Goal: Task Accomplishment & Management: Manage account settings

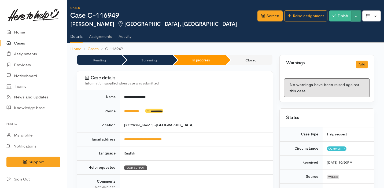
click at [357, 12] on button "Toggle Dropdown" at bounding box center [355, 15] width 9 height 11
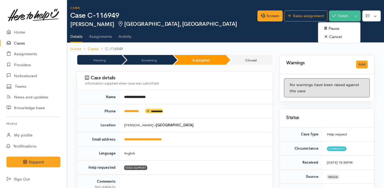
click at [297, 26] on div "Cases Case C-116949 Charlene Maynard Fairfield, Hamilton Options Screen" at bounding box center [226, 16] width 313 height 21
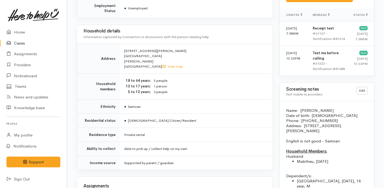
scroll to position [384, 0]
click at [52, 36] on link "Home" at bounding box center [33, 32] width 67 height 11
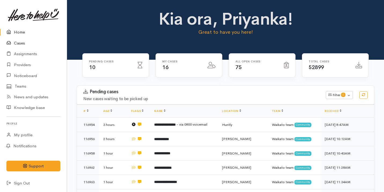
click at [50, 41] on link "Cases" at bounding box center [33, 43] width 67 height 11
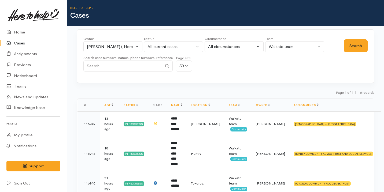
scroll to position [44, 0]
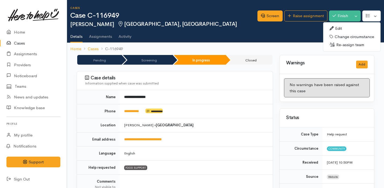
click at [353, 29] on link "Edit" at bounding box center [351, 28] width 57 height 8
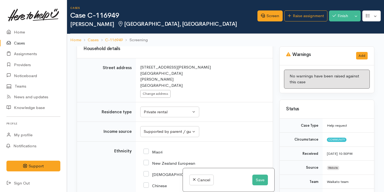
scroll to position [669, 0]
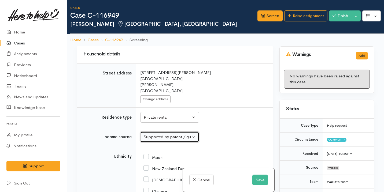
click at [179, 136] on div "Supported by parent / guardian" at bounding box center [167, 137] width 47 height 6
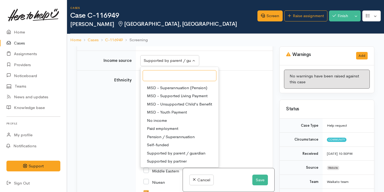
scroll to position [80, 0]
click at [179, 162] on span "Supported by partner" at bounding box center [167, 161] width 40 height 6
select select "17"
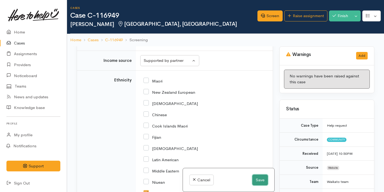
click at [258, 180] on button "Save" at bounding box center [260, 180] width 16 height 11
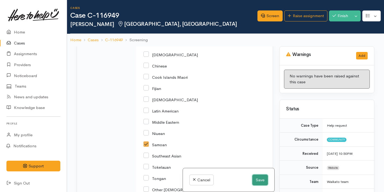
scroll to position [795, 0]
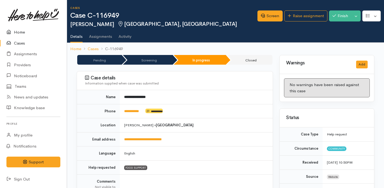
click at [34, 36] on link "Home" at bounding box center [33, 32] width 67 height 11
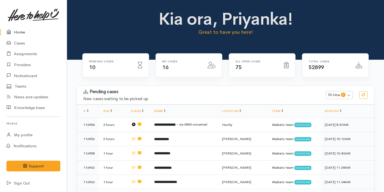
click at [114, 16] on div "Kia ora, Priyanka! Great to have you here!" at bounding box center [225, 25] width 304 height 31
click at [18, 39] on link "Cases" at bounding box center [33, 43] width 67 height 11
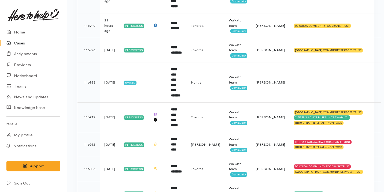
scroll to position [160, 0]
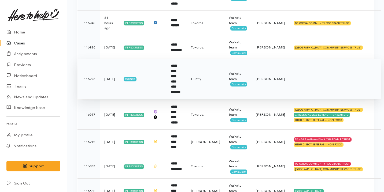
click at [156, 61] on td at bounding box center [157, 79] width 18 height 40
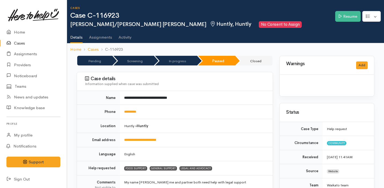
scroll to position [347, 0]
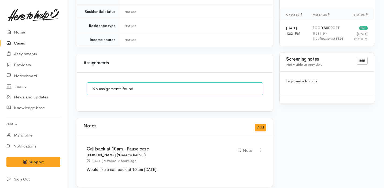
click at [33, 46] on link "Cases" at bounding box center [33, 43] width 67 height 11
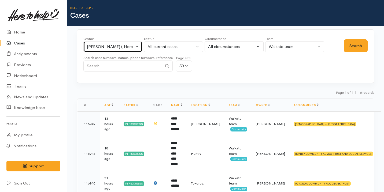
click at [121, 44] on div "[PERSON_NAME] ('Here to help u')" at bounding box center [110, 47] width 47 height 6
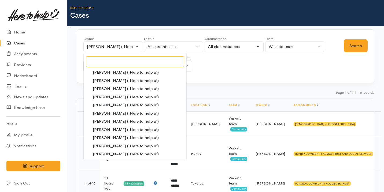
scroll to position [143, 0]
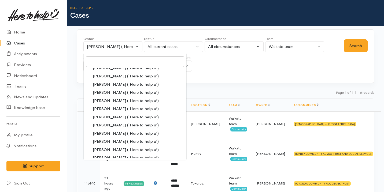
click at [127, 132] on span "Kyleigh Pike ('Here to help u')" at bounding box center [126, 133] width 66 height 6
select select "1759"
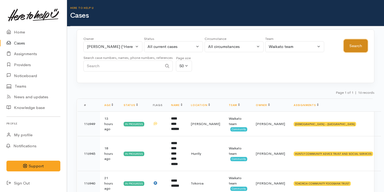
click at [351, 42] on button "Search" at bounding box center [355, 45] width 24 height 13
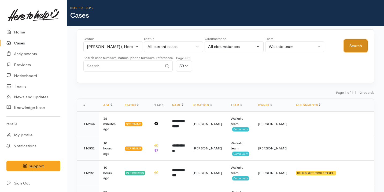
scroll to position [42, 0]
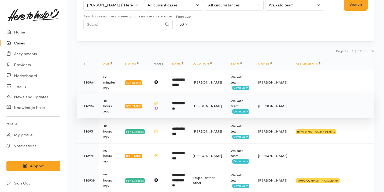
click at [164, 103] on td at bounding box center [158, 106] width 18 height 25
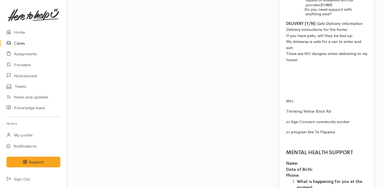
scroll to position [805, 0]
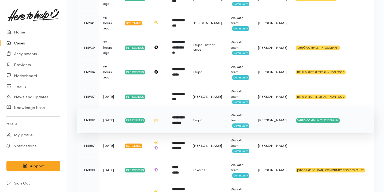
scroll to position [185, 0]
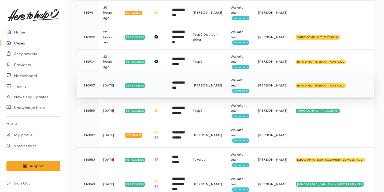
click at [188, 88] on td "**********" at bounding box center [178, 85] width 21 height 25
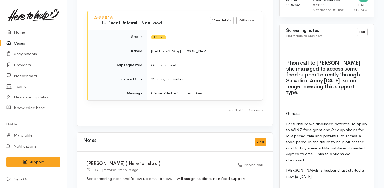
scroll to position [395, 0]
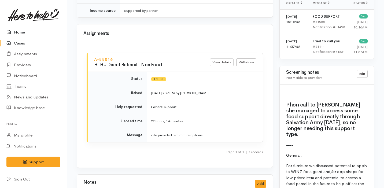
click at [40, 31] on link "Home" at bounding box center [33, 32] width 67 height 11
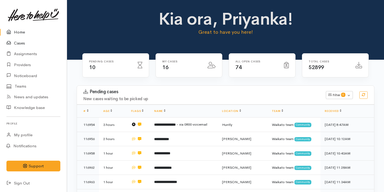
click at [37, 43] on link "Cases" at bounding box center [33, 43] width 67 height 11
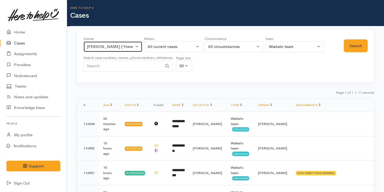
click at [106, 49] on div "[PERSON_NAME] ('Here to help u')" at bounding box center [110, 47] width 47 height 6
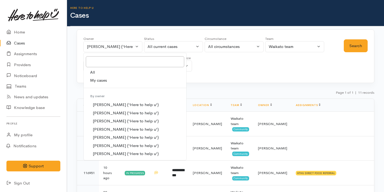
click at [107, 84] on link "My cases" at bounding box center [135, 80] width 103 height 8
select select "2109"
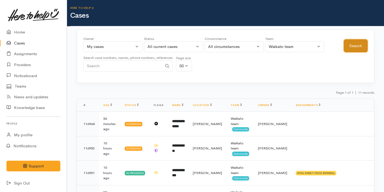
click at [358, 48] on button "Search" at bounding box center [355, 45] width 24 height 13
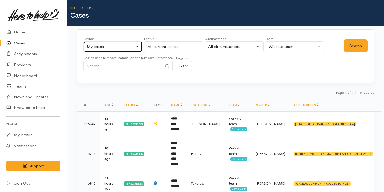
click at [110, 44] on div "My cases" at bounding box center [110, 47] width 47 height 6
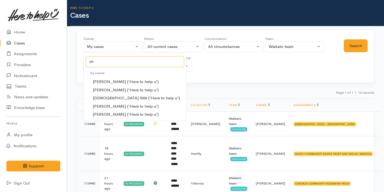
type input "sh"
click at [118, 114] on span "[PERSON_NAME] ('Here to help u')" at bounding box center [126, 114] width 66 height 6
select select "1463"
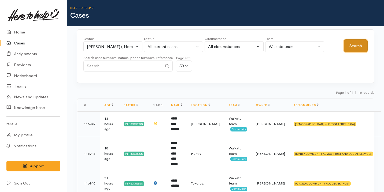
click at [358, 48] on button "Search" at bounding box center [355, 45] width 24 height 13
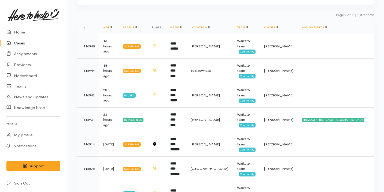
scroll to position [76, 0]
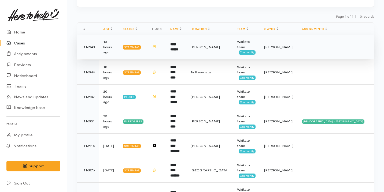
click at [186, 52] on td "**********" at bounding box center [176, 47] width 20 height 25
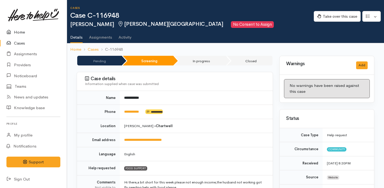
click at [21, 32] on link "Home" at bounding box center [33, 32] width 67 height 11
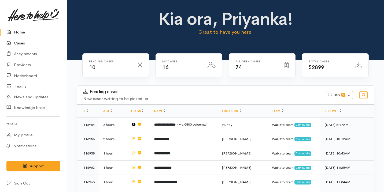
click at [24, 44] on link "Cases" at bounding box center [33, 43] width 67 height 11
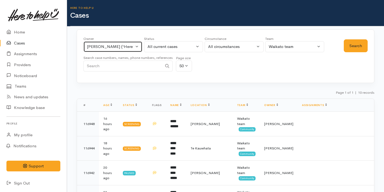
click at [101, 42] on button "[PERSON_NAME] ('Here to help u')" at bounding box center [112, 46] width 59 height 11
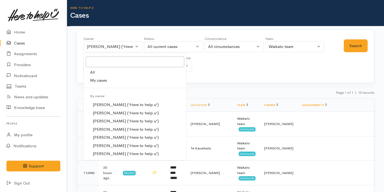
click at [105, 78] on span "My cases" at bounding box center [98, 80] width 17 height 6
select select "2109"
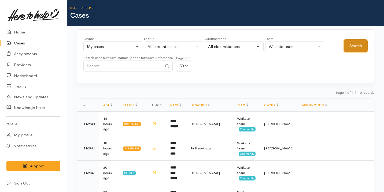
click at [350, 43] on button "Search" at bounding box center [355, 45] width 24 height 13
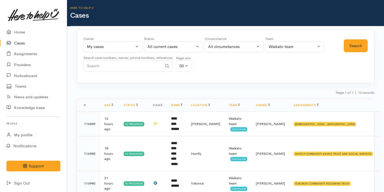
click at [20, 25] on link at bounding box center [33, 15] width 54 height 24
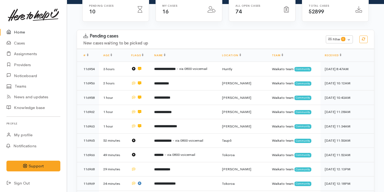
scroll to position [40, 0]
